Goal: Task Accomplishment & Management: Complete application form

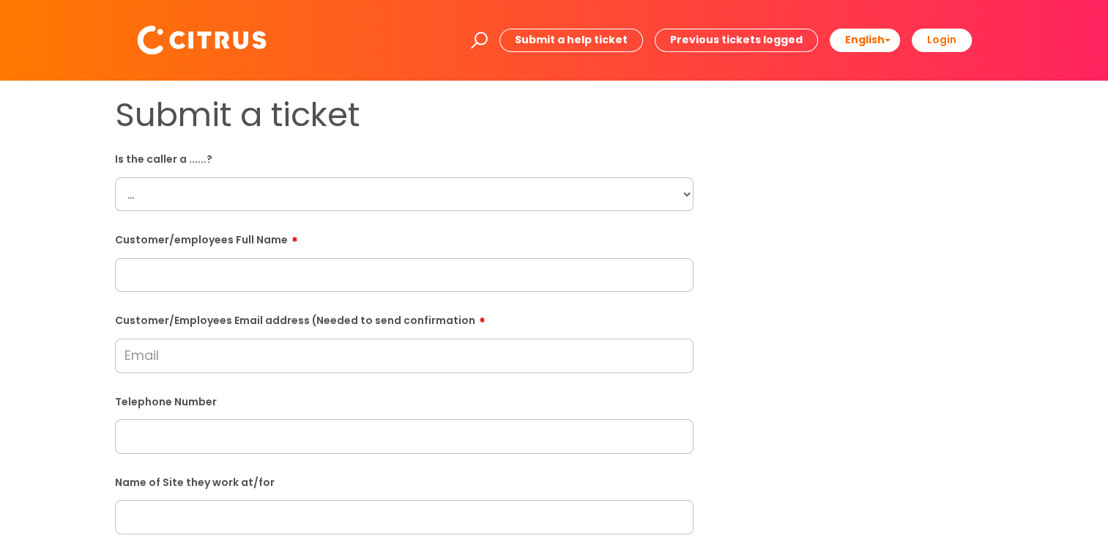
click at [226, 192] on select "... Citrus Customer Citrus Employee [DEMOGRAPHIC_DATA] Supplier" at bounding box center [404, 194] width 579 height 34
select select "Citrus Employee"
click at [115, 177] on select "... Citrus Customer Citrus Employee [DEMOGRAPHIC_DATA] Supplier" at bounding box center [404, 194] width 579 height 34
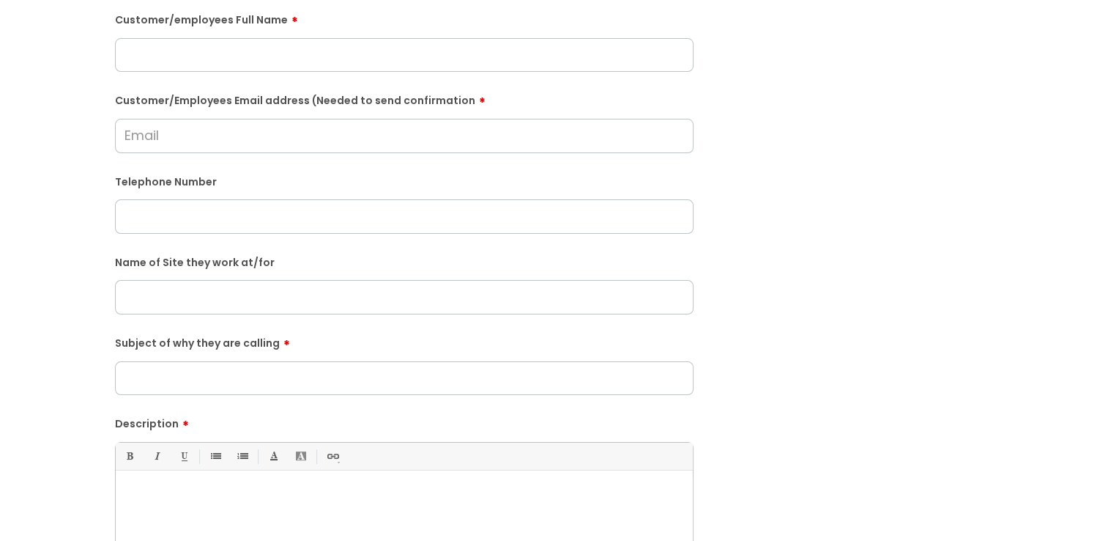
click at [273, 53] on input "text" at bounding box center [404, 55] width 579 height 34
type input "[PERSON_NAME]"
click at [270, 135] on input "Customer/Employees Email address (Needed to send confirmation" at bounding box center [404, 136] width 579 height 34
type input "[EMAIL_ADDRESS][DOMAIN_NAME]"
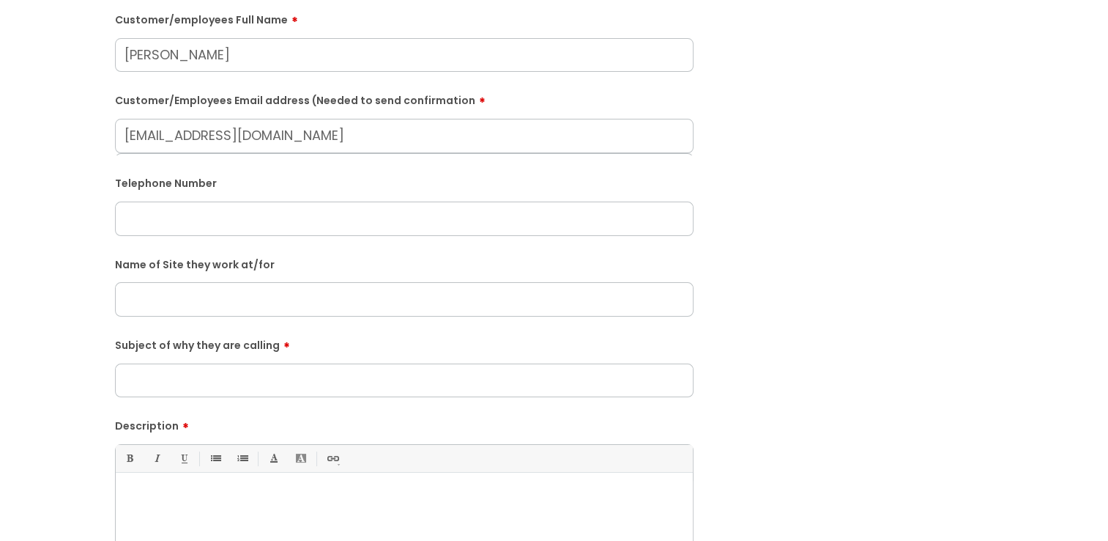
click at [252, 220] on input "text" at bounding box center [404, 218] width 579 height 34
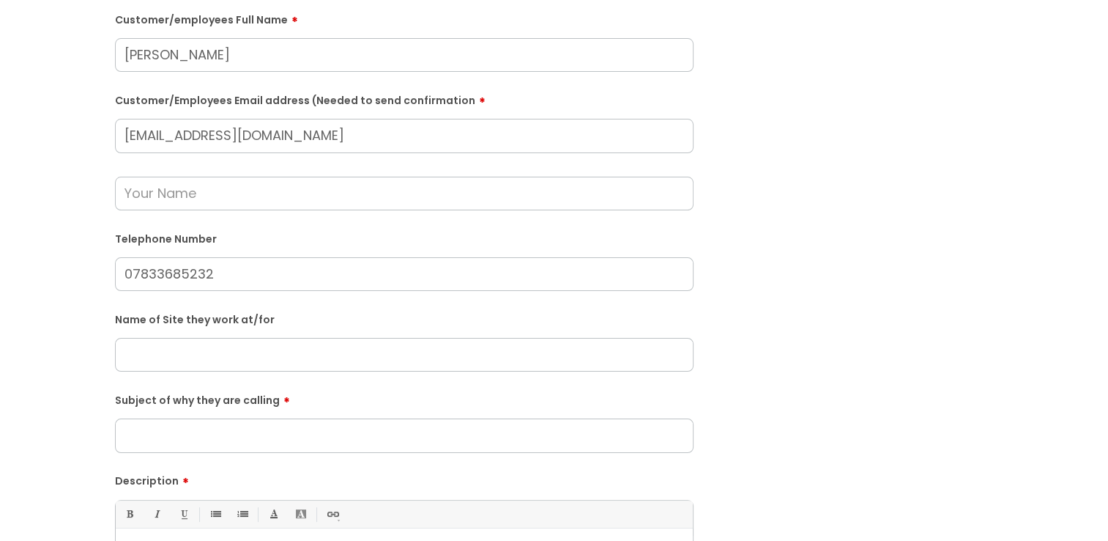
type input "07833685232"
click at [226, 337] on div "Name of Site they work at/for" at bounding box center [404, 339] width 579 height 64
drag, startPoint x: 223, startPoint y: 347, endPoint x: 212, endPoint y: 355, distance: 13.5
click at [223, 347] on input "text" at bounding box center [404, 355] width 579 height 34
paste input "[PERSON_NAME] Foundation"
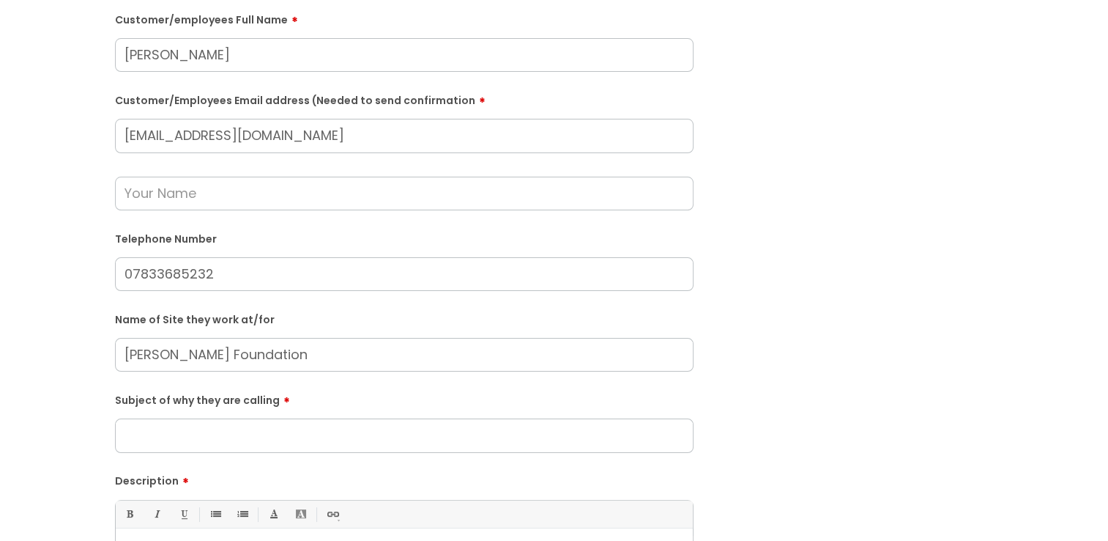
scroll to position [440, 0]
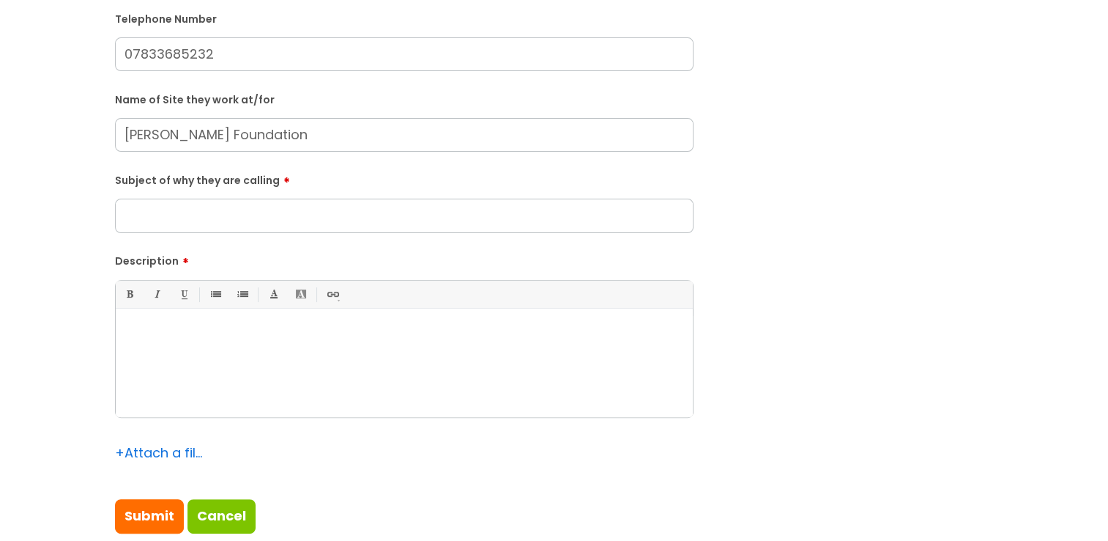
type input "[PERSON_NAME] Foundation"
click at [167, 214] on input "Subject of why they are calling" at bounding box center [404, 216] width 579 height 34
click at [200, 349] on div at bounding box center [404, 366] width 577 height 101
click at [270, 218] on input "report sickness" at bounding box center [404, 216] width 579 height 34
type input "report sickness and get cover"
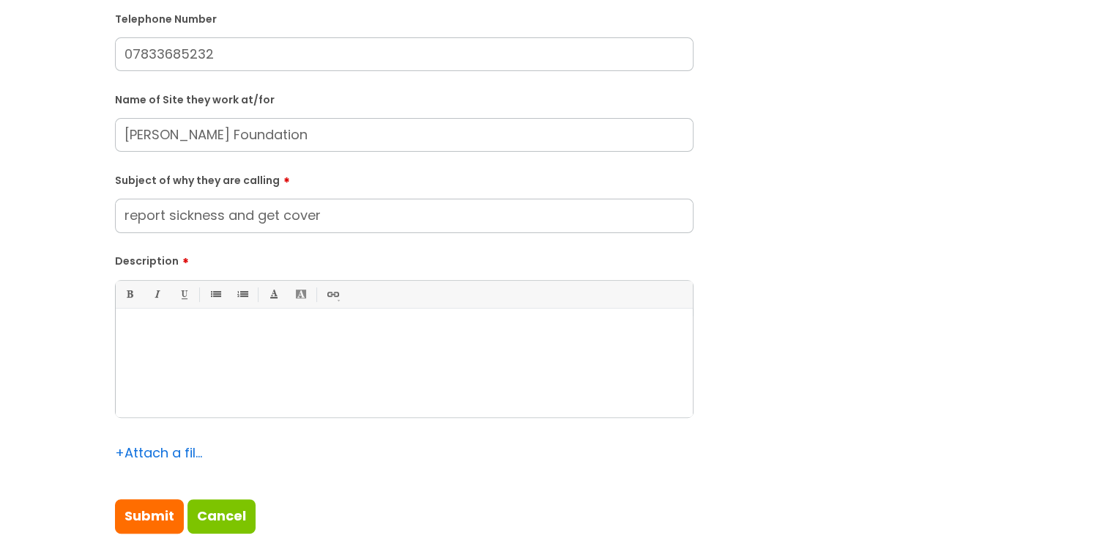
click at [227, 350] on div at bounding box center [404, 366] width 577 height 101
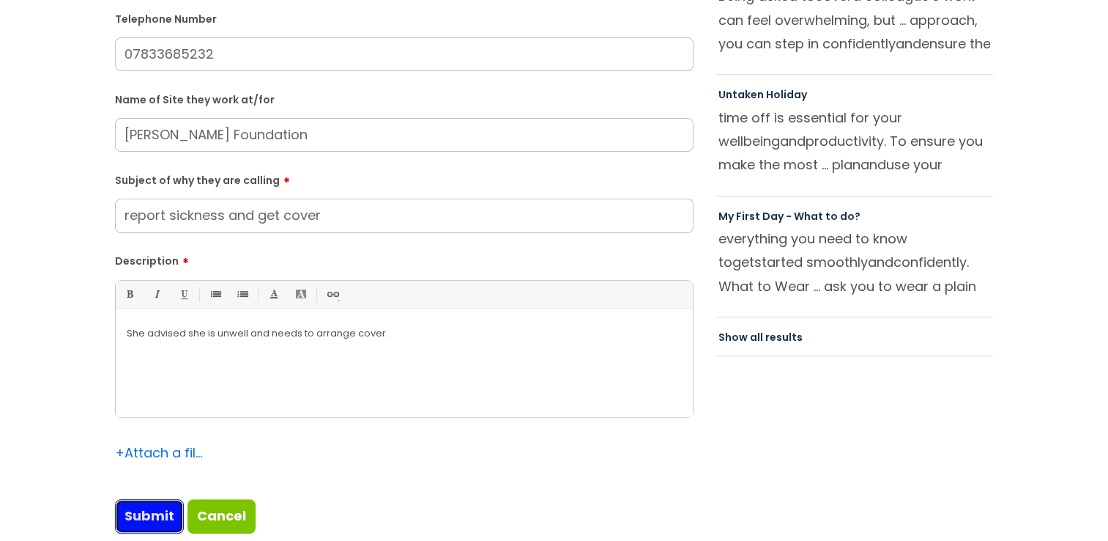
click at [164, 503] on input "Submit" at bounding box center [149, 516] width 69 height 34
type input "Please Wait..."
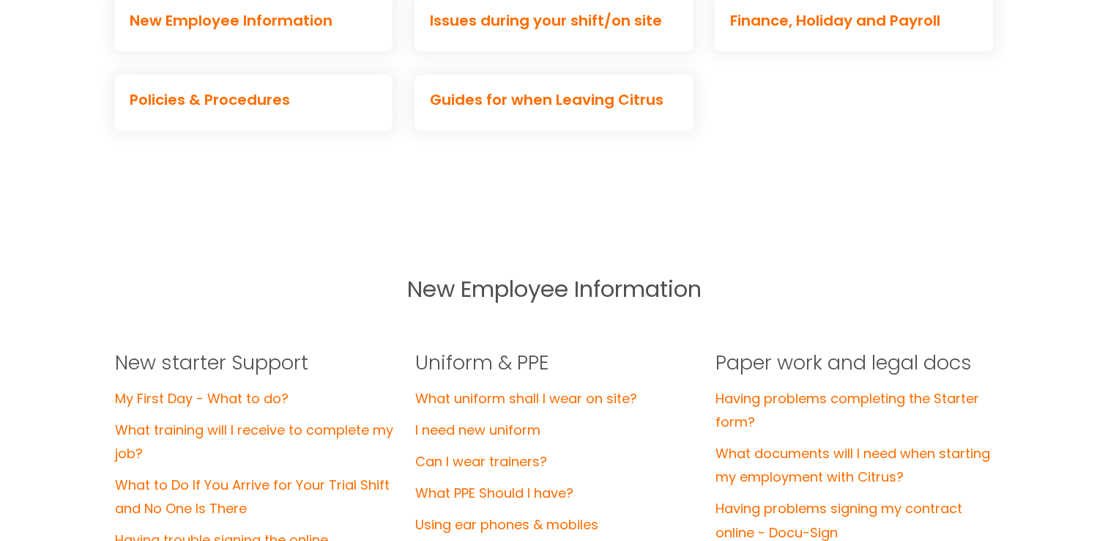
scroll to position [733, 0]
